Goal: Task Accomplishment & Management: Use online tool/utility

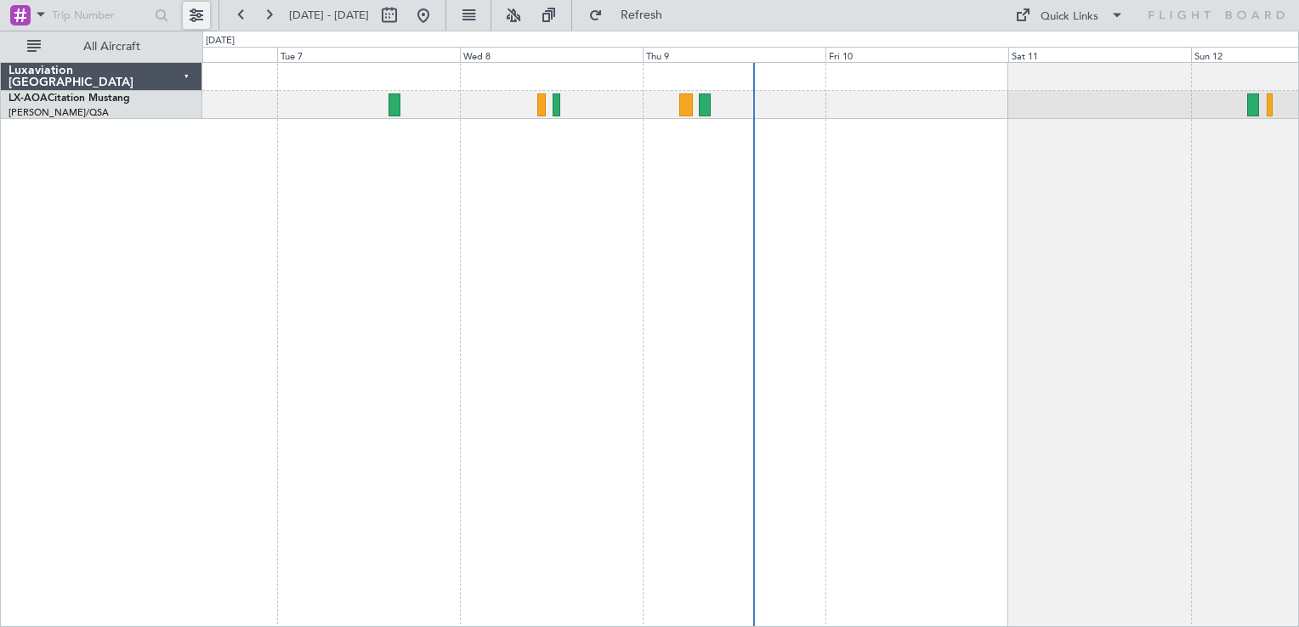
click at [190, 12] on button at bounding box center [196, 15] width 27 height 27
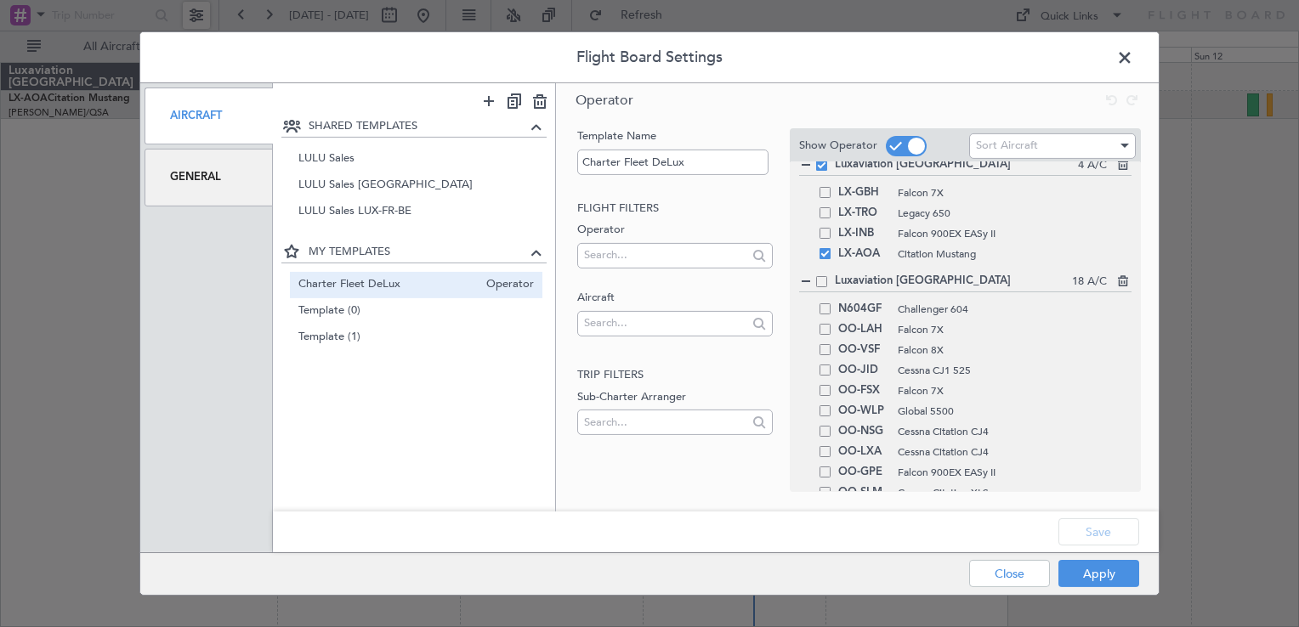
scroll to position [92, 0]
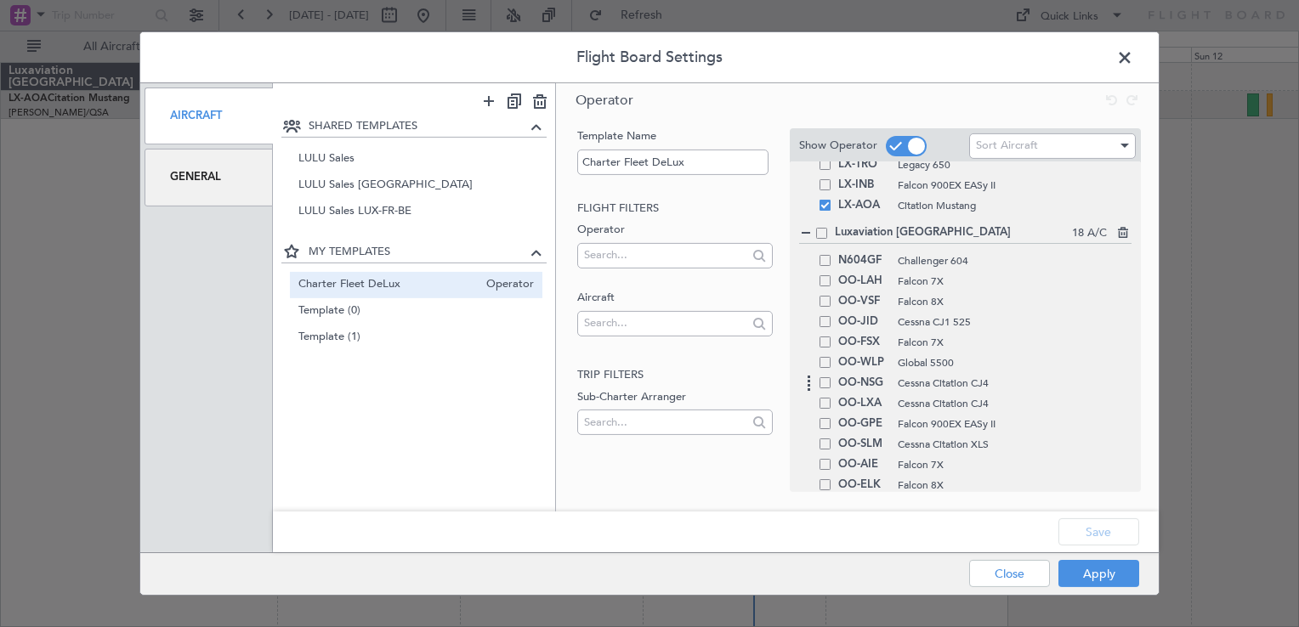
click at [826, 378] on span at bounding box center [824, 382] width 11 height 11
click at [831, 377] on input "checkbox" at bounding box center [831, 377] width 0 height 0
click at [826, 395] on div "OO-LXA Cessna Citation CJ4" at bounding box center [965, 403] width 332 height 20
click at [826, 405] on span at bounding box center [824, 403] width 11 height 11
click at [831, 398] on input "checkbox" at bounding box center [831, 398] width 0 height 0
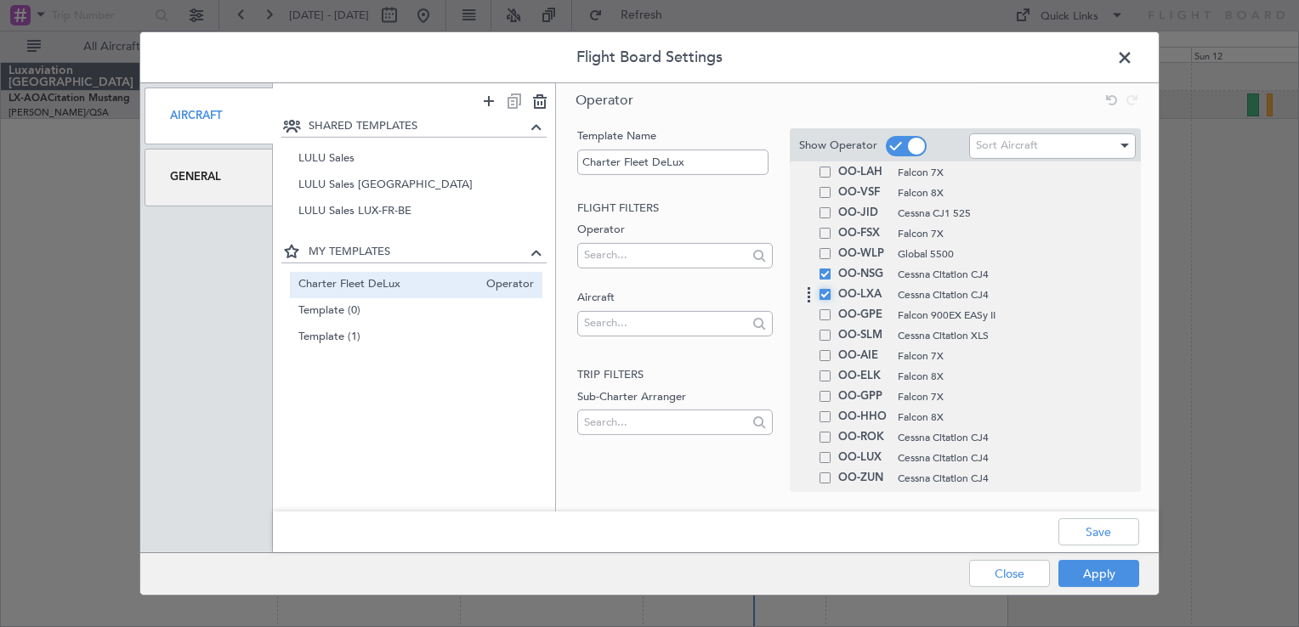
scroll to position [202, 0]
click at [823, 435] on span at bounding box center [824, 435] width 11 height 11
click at [831, 430] on input "checkbox" at bounding box center [831, 430] width 0 height 0
click at [823, 459] on span at bounding box center [824, 455] width 11 height 11
click at [831, 450] on input "checkbox" at bounding box center [831, 450] width 0 height 0
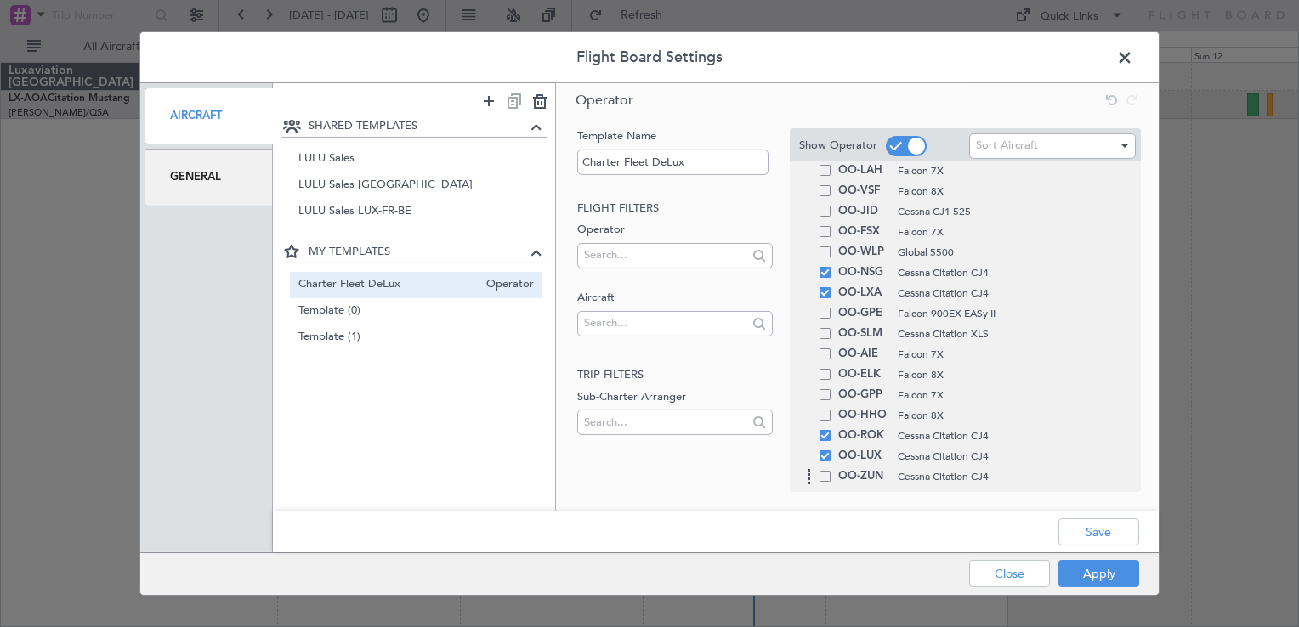
click at [826, 478] on span at bounding box center [824, 476] width 11 height 11
click at [831, 471] on input "checkbox" at bounding box center [831, 471] width 0 height 0
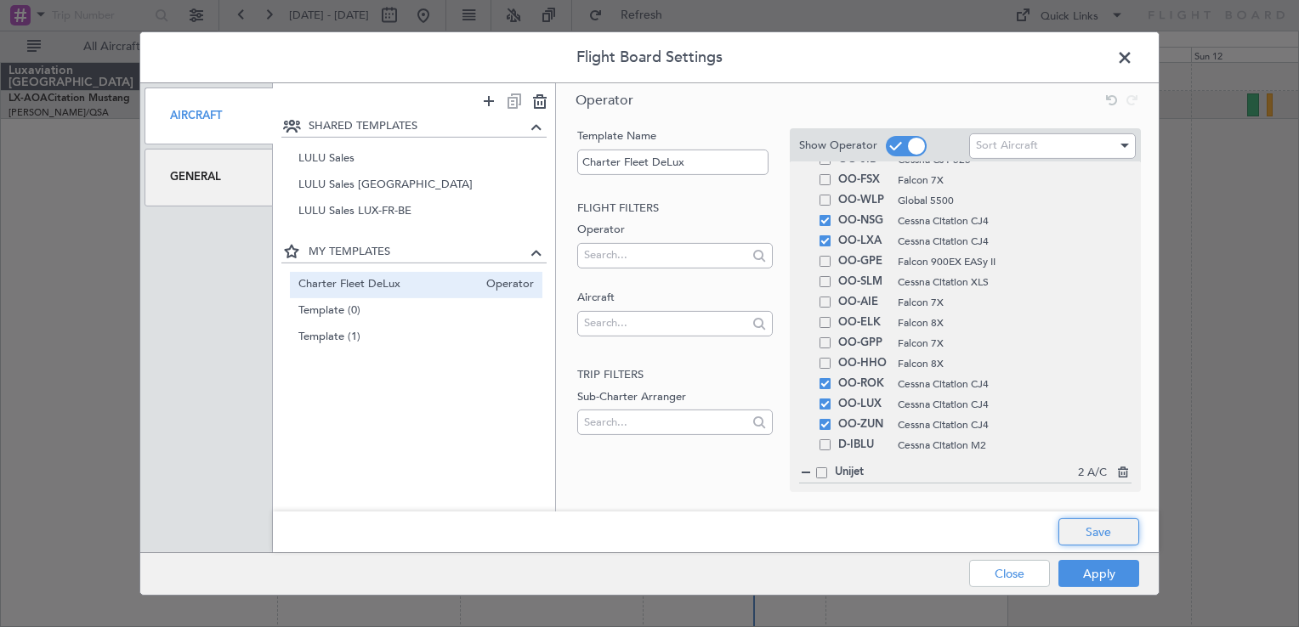
click at [1083, 521] on button "Save" at bounding box center [1098, 531] width 81 height 27
click at [1105, 578] on button "Apply" at bounding box center [1098, 573] width 81 height 27
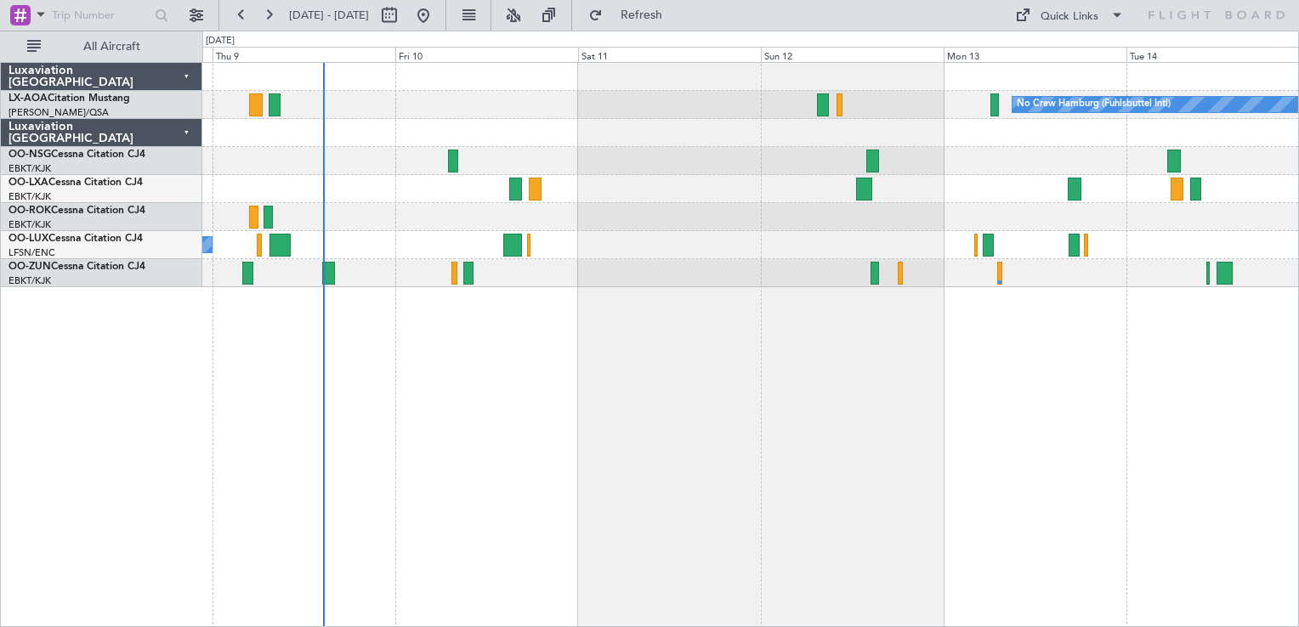
click at [557, 350] on div "No Crew Hamburg (Fuhlsbuttel Intl) No Crew [GEOGRAPHIC_DATA] (Brussels National…" at bounding box center [750, 344] width 1096 height 565
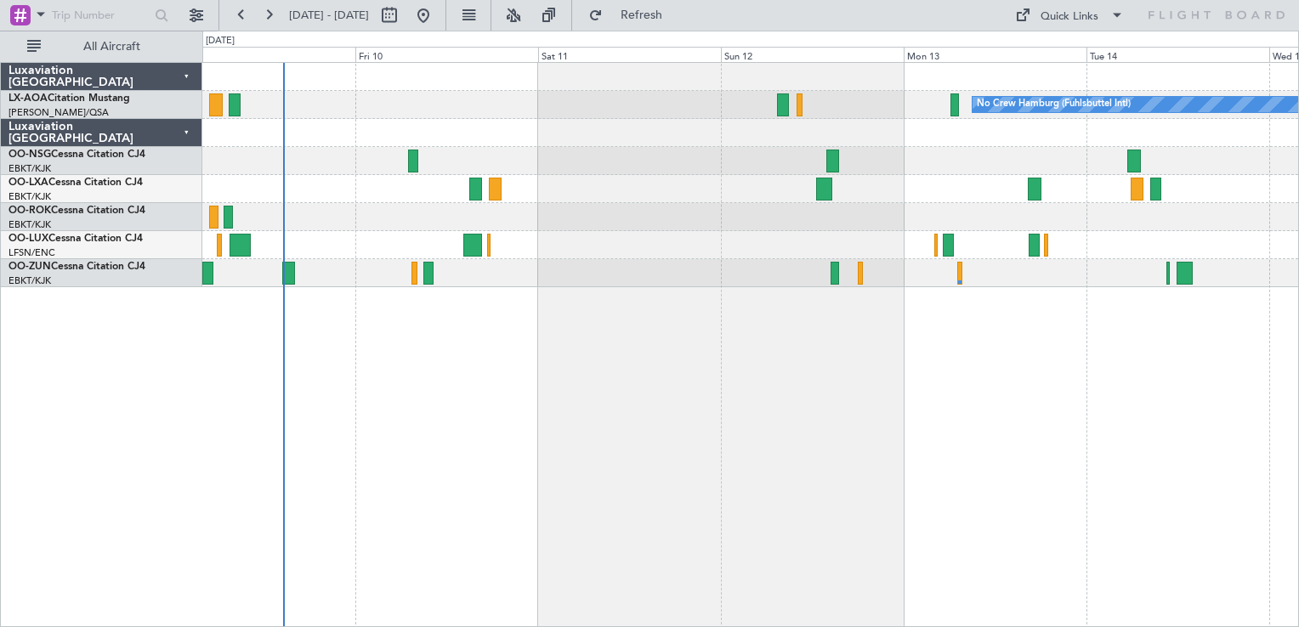
click at [546, 422] on div "No Crew Hamburg (Fuhlsbuttel Intl) No Crew [GEOGRAPHIC_DATA] (Brussels National…" at bounding box center [750, 344] width 1096 height 565
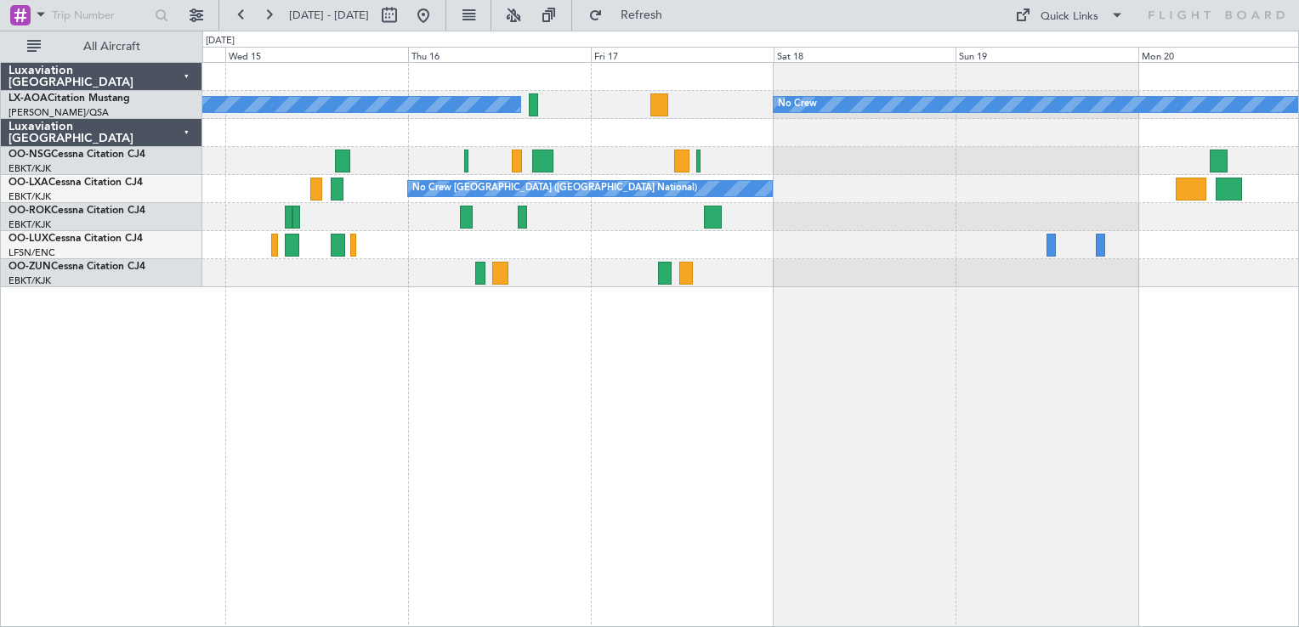
click at [561, 488] on div "No Crew Hamburg (Fuhlsbuttel Intl) No Crew No Crew [GEOGRAPHIC_DATA] (Brussels …" at bounding box center [750, 344] width 1096 height 565
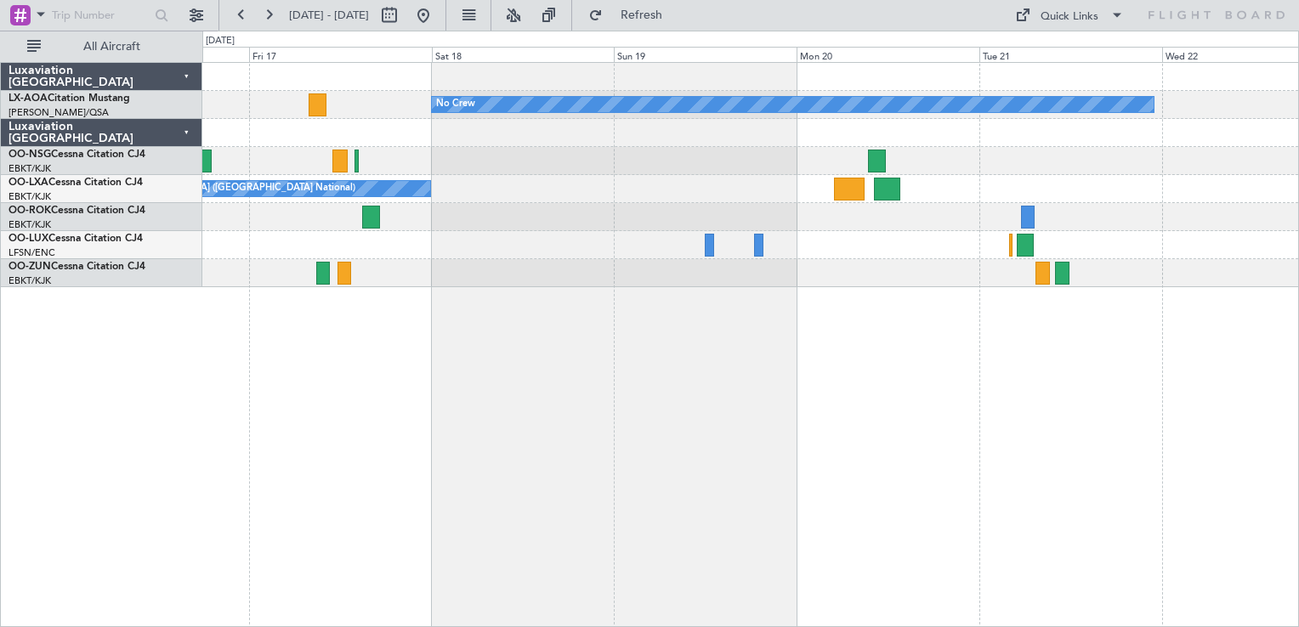
click at [610, 463] on div "No Crew No Crew Hamburg (Fuhlsbuttel Intl) No Crew [GEOGRAPHIC_DATA] (Brussels …" at bounding box center [750, 344] width 1096 height 565
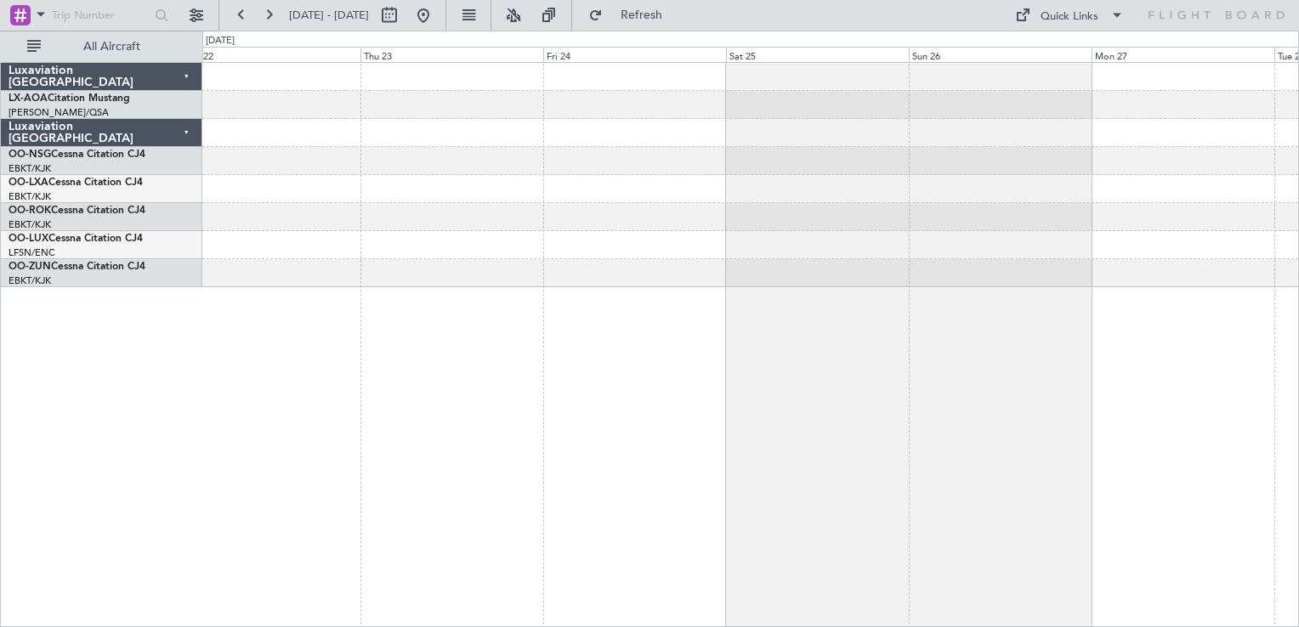
click at [757, 331] on div "No Crew" at bounding box center [750, 344] width 1096 height 565
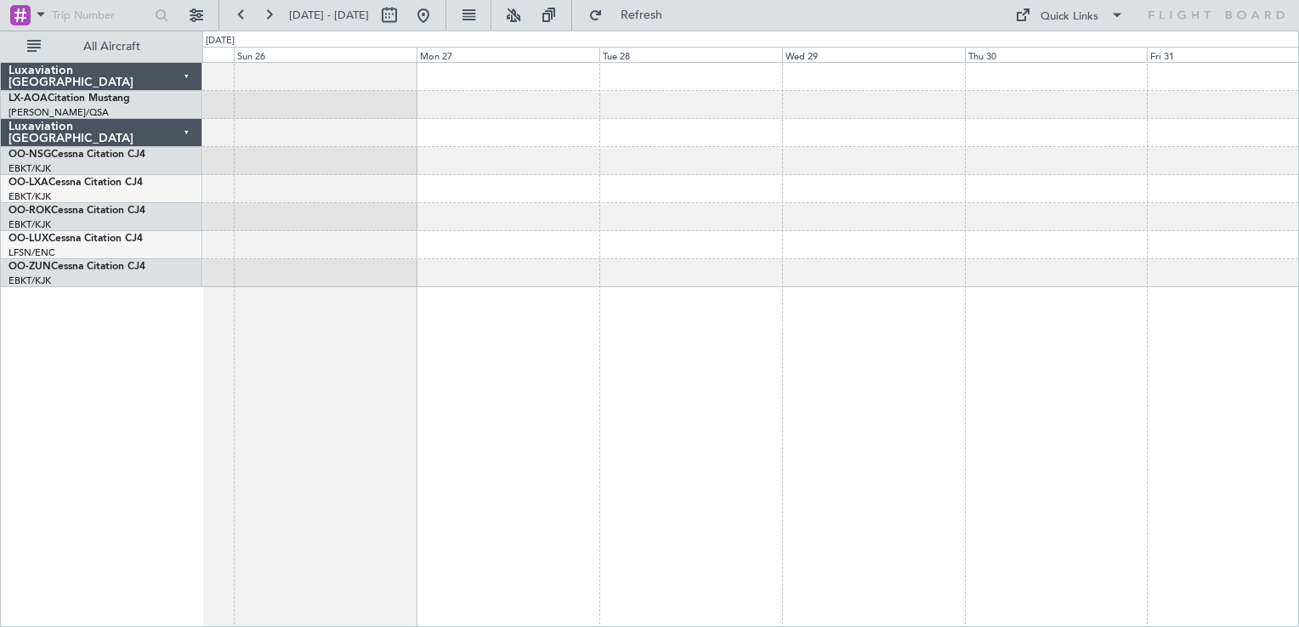
click at [575, 403] on div at bounding box center [750, 344] width 1096 height 565
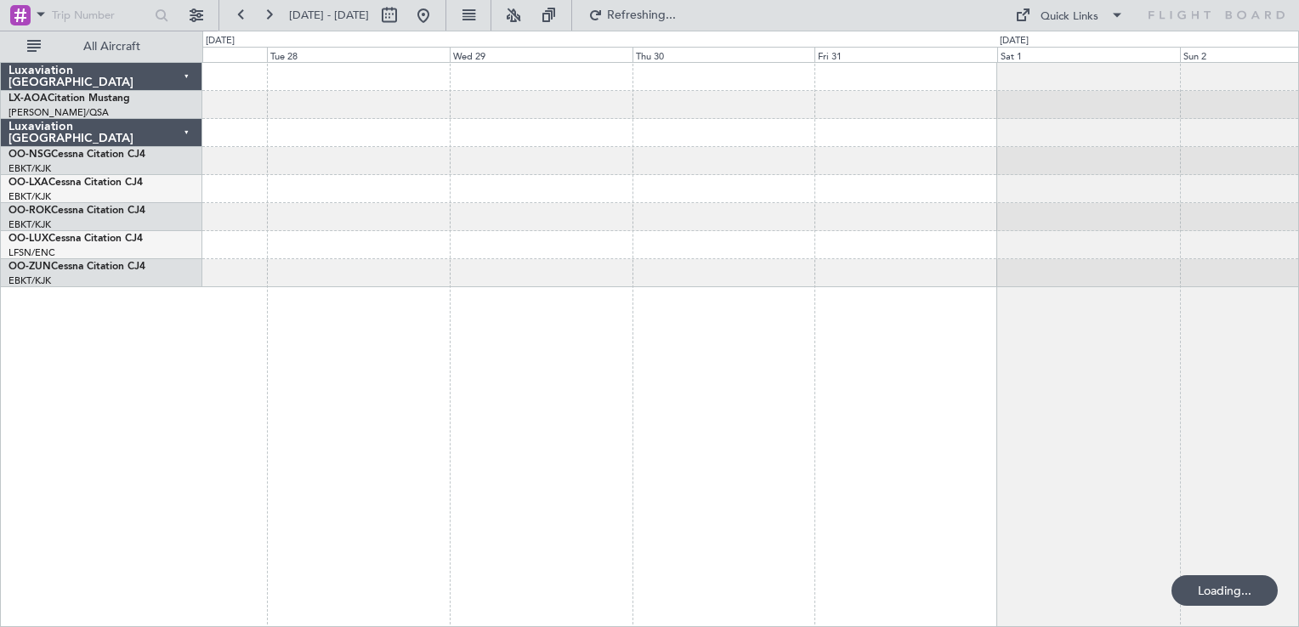
click at [833, 340] on div at bounding box center [750, 344] width 1096 height 565
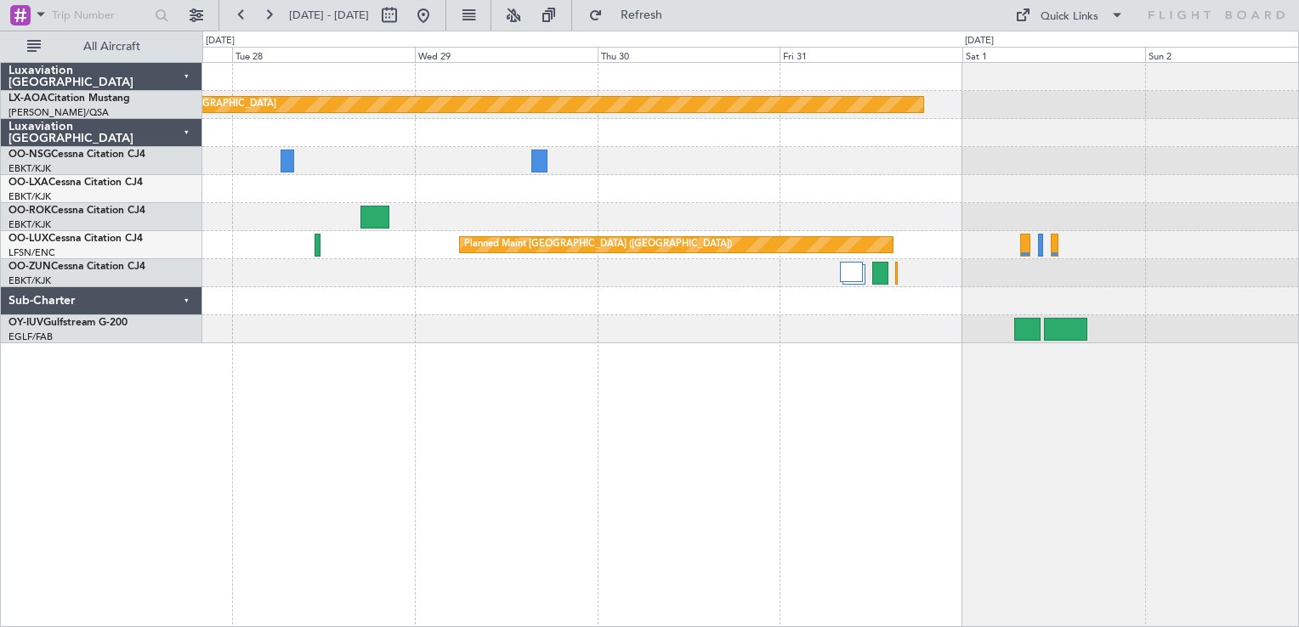
click at [672, 193] on div at bounding box center [749, 189] width 1095 height 28
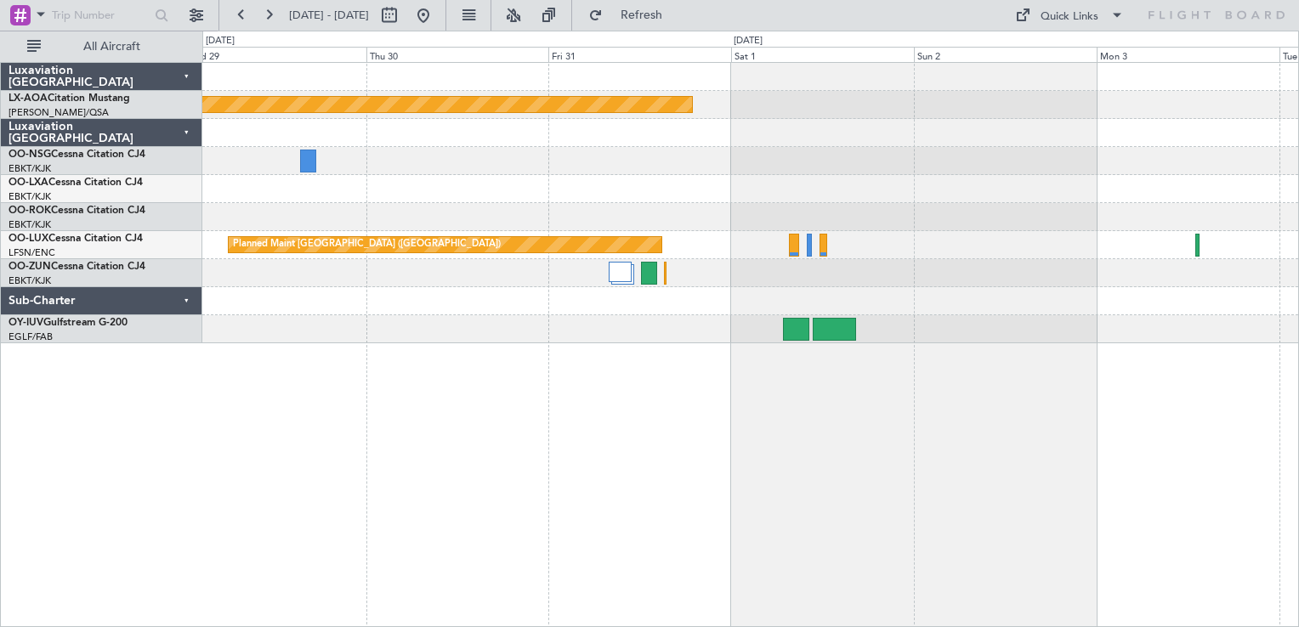
click at [654, 391] on div "Planned Maint [GEOGRAPHIC_DATA] Planned Maint [GEOGRAPHIC_DATA] ([GEOGRAPHIC_DA…" at bounding box center [750, 344] width 1096 height 565
click at [743, 428] on div "Planned Maint [GEOGRAPHIC_DATA] Planned Maint [GEOGRAPHIC_DATA] ([GEOGRAPHIC_DA…" at bounding box center [750, 344] width 1096 height 565
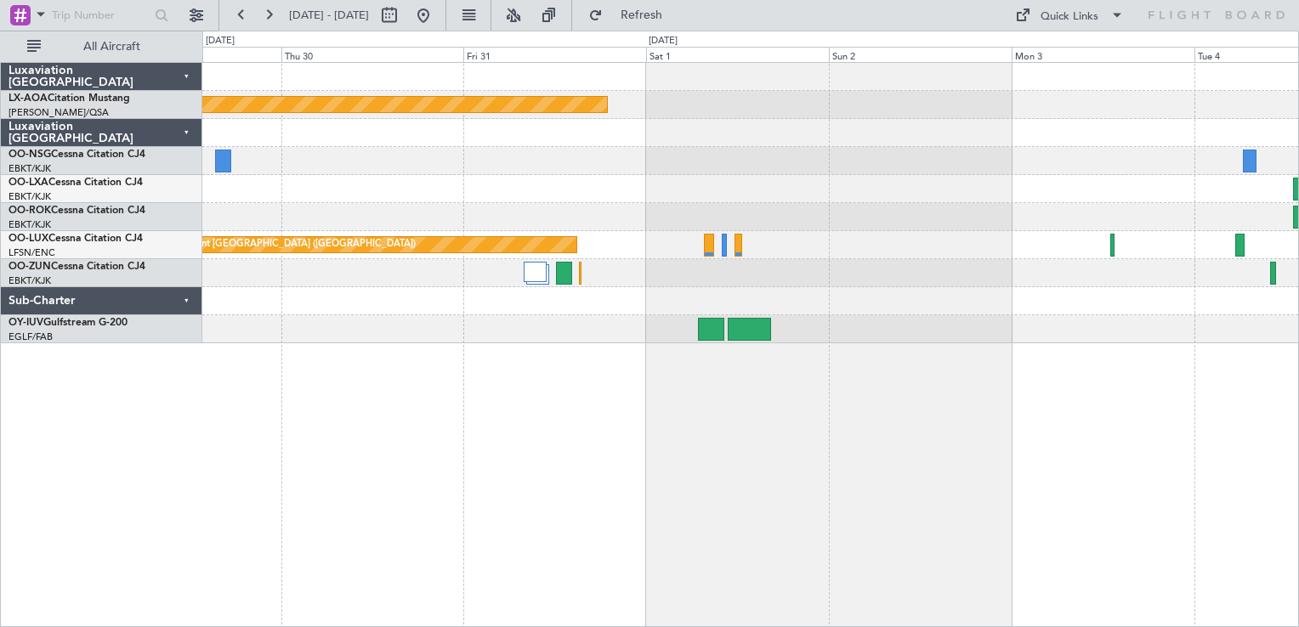
click at [781, 426] on div "Planned Maint [GEOGRAPHIC_DATA] Planned Maint [GEOGRAPHIC_DATA] ([GEOGRAPHIC_DA…" at bounding box center [750, 344] width 1096 height 565
